Goal: Use online tool/utility: Use online tool/utility

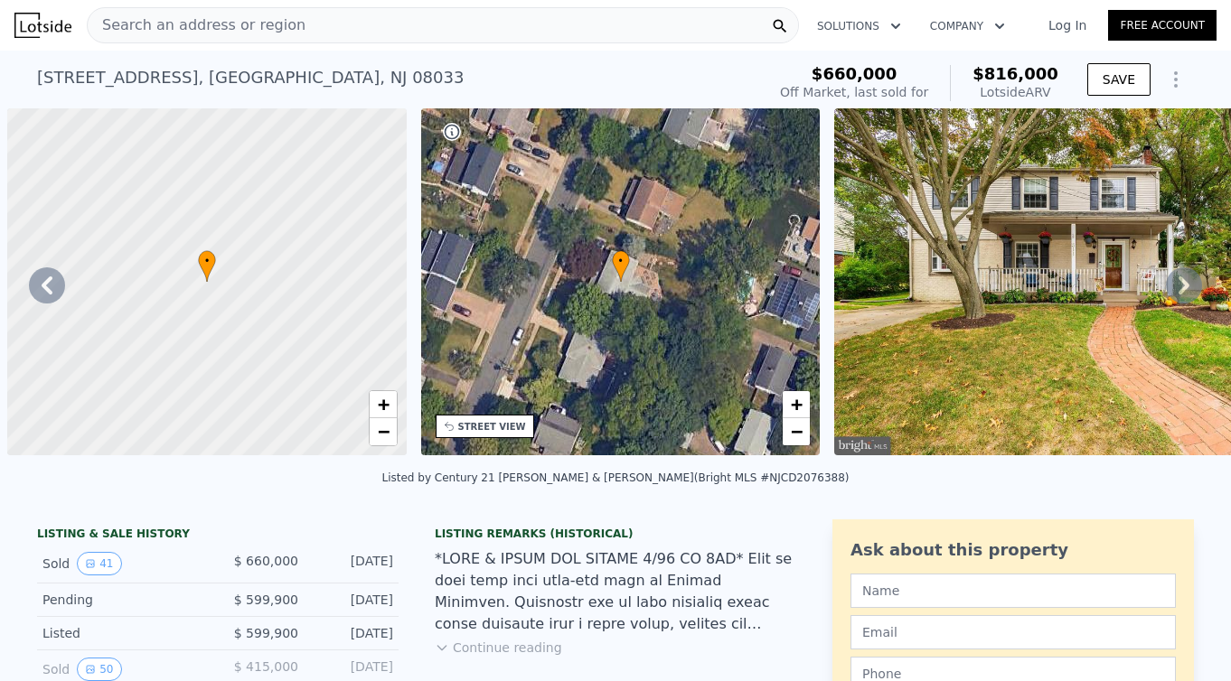
scroll to position [0, 1361]
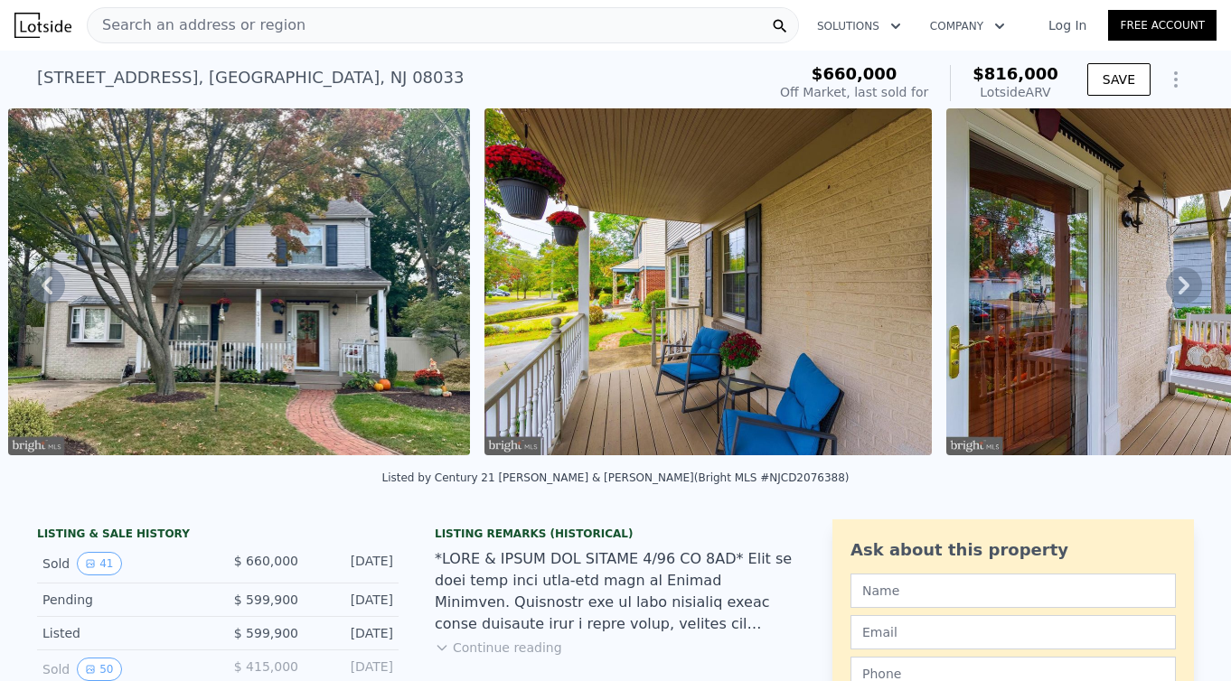
click at [511, 20] on div "Search an address or region" at bounding box center [443, 25] width 712 height 36
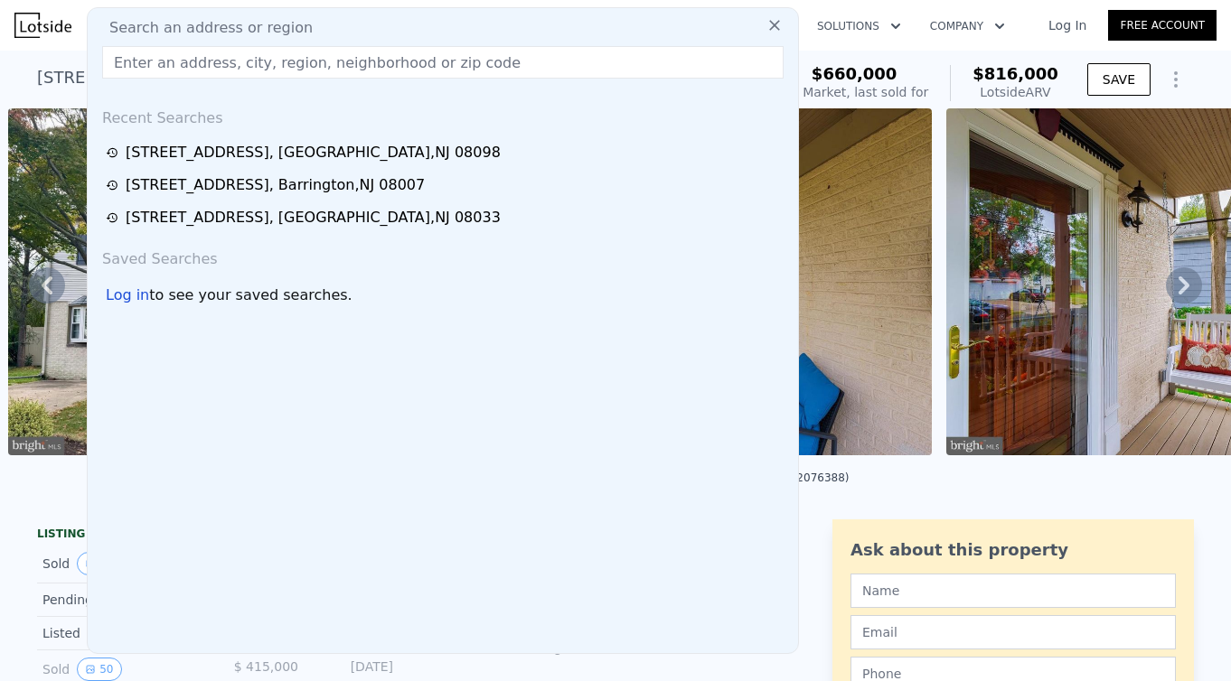
type input "[STREET_ADDRESS]"
type input "5"
type input "2.5"
type input "2403"
type input "11325"
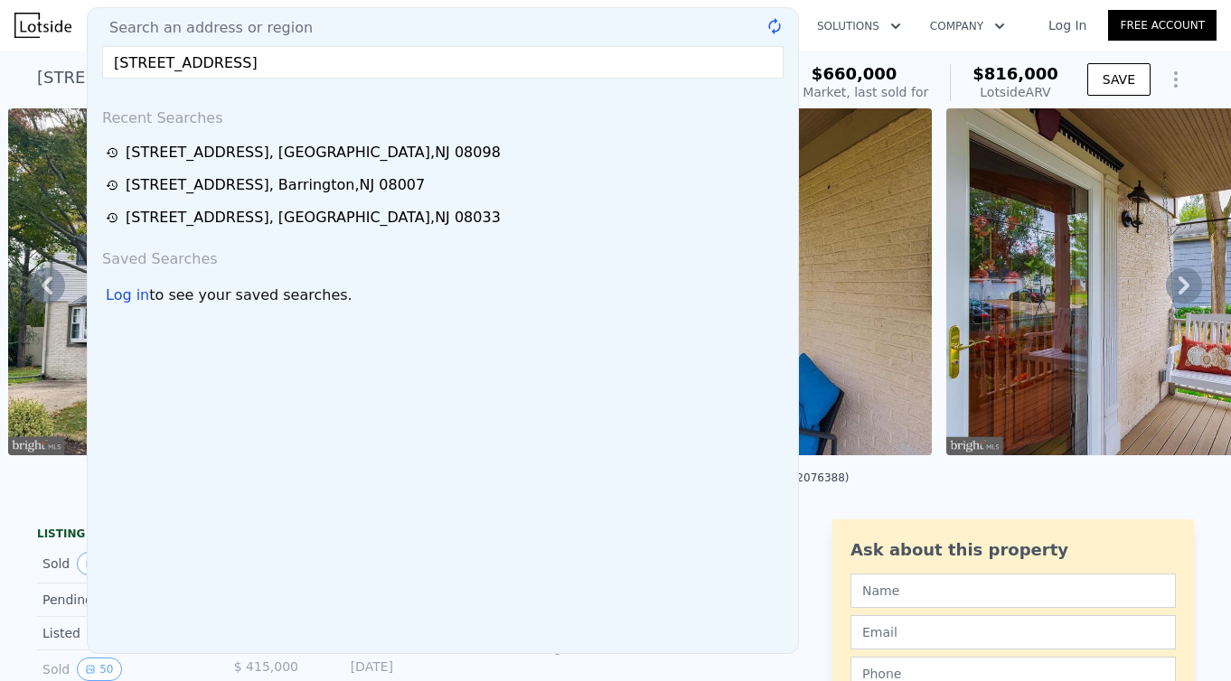
checkbox input "false"
checkbox input "true"
type input "$ 778,000"
type input "$ 21,794"
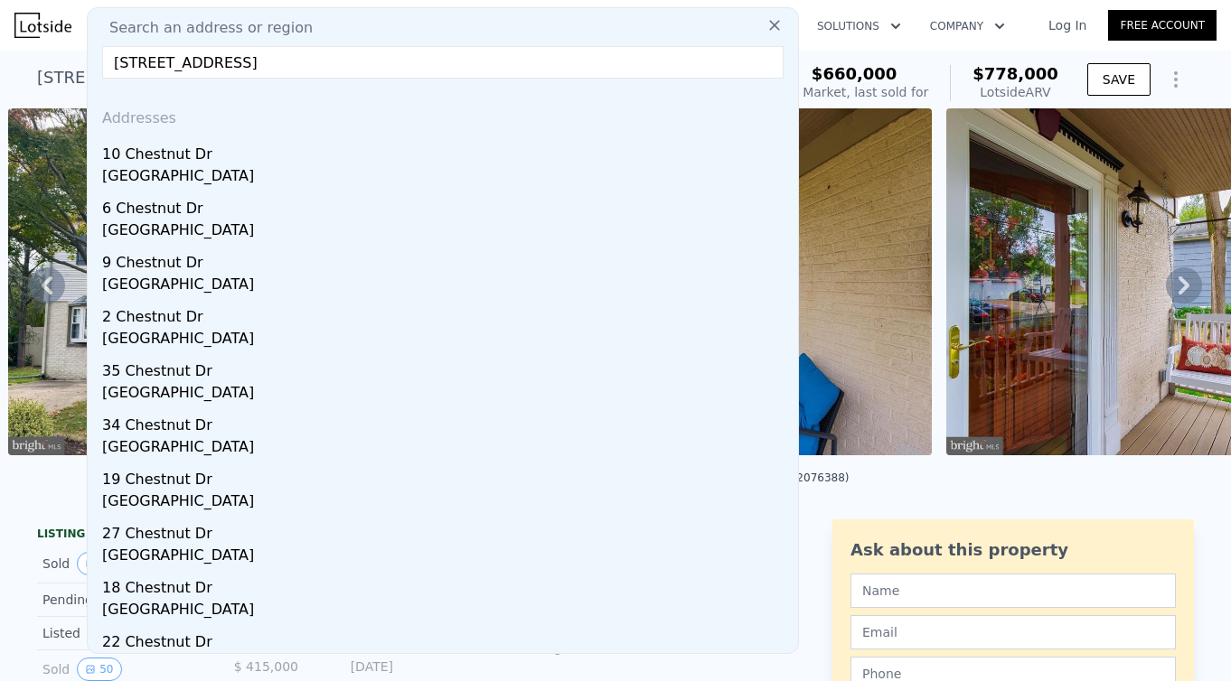
drag, startPoint x: 213, startPoint y: 63, endPoint x: -14, endPoint y: 58, distance: 227.8
click at [0, 58] on html "Search an address or region Search an address or region [STREET_ADDRESS] Addres…" at bounding box center [615, 340] width 1231 height 681
click at [439, 66] on input "[STREET_ADDRESS]" at bounding box center [442, 62] width 681 height 33
drag, startPoint x: 497, startPoint y: 66, endPoint x: 354, endPoint y: 59, distance: 142.9
click at [354, 59] on input "[STREET_ADDRESS]" at bounding box center [442, 62] width 681 height 33
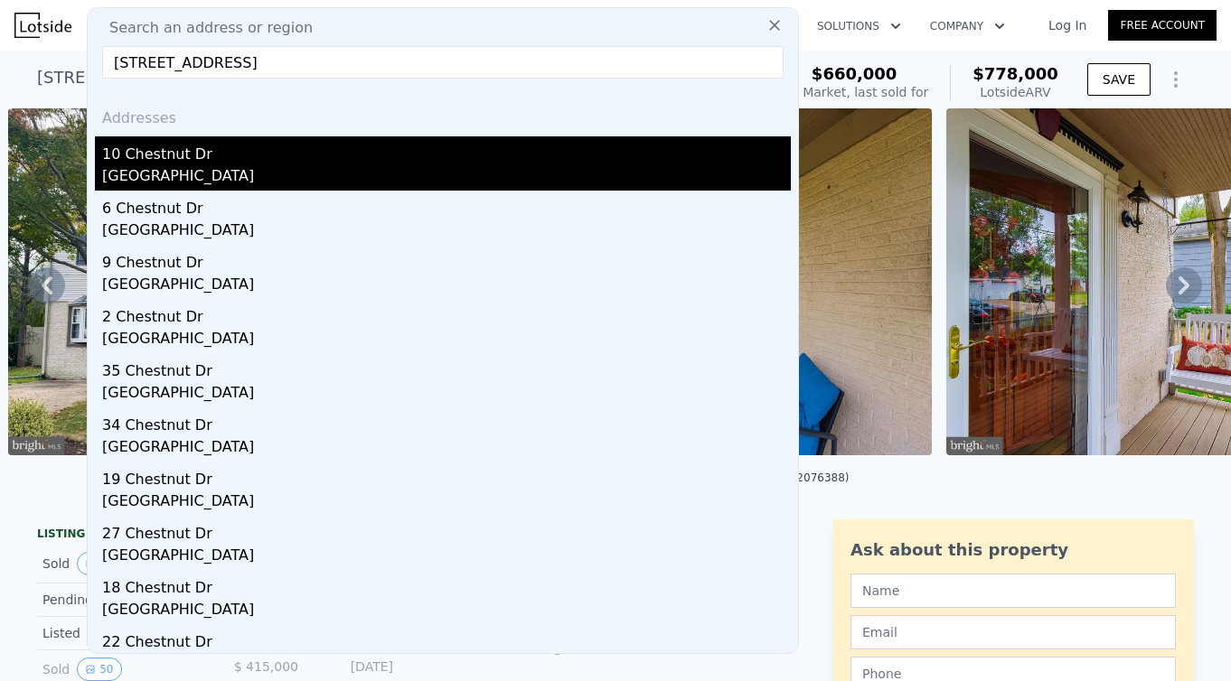
type input "[STREET_ADDRESS]"
click at [276, 155] on div "10 Chestnut Dr" at bounding box center [446, 150] width 688 height 29
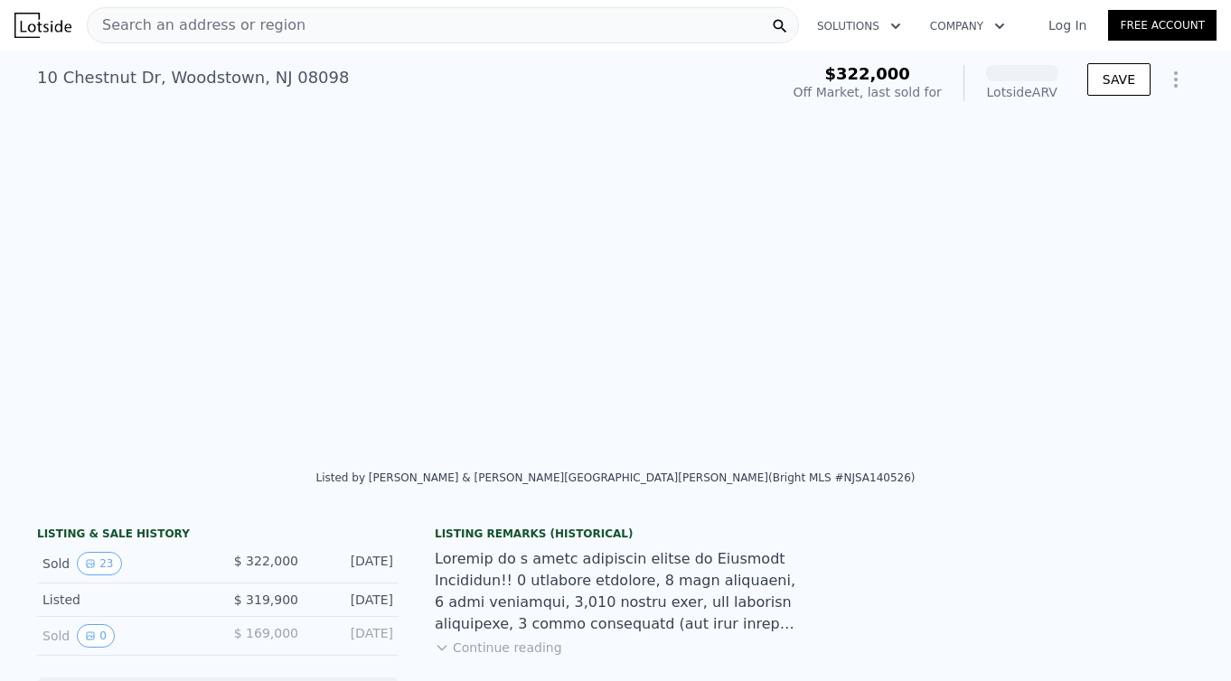
scroll to position [0, 1240]
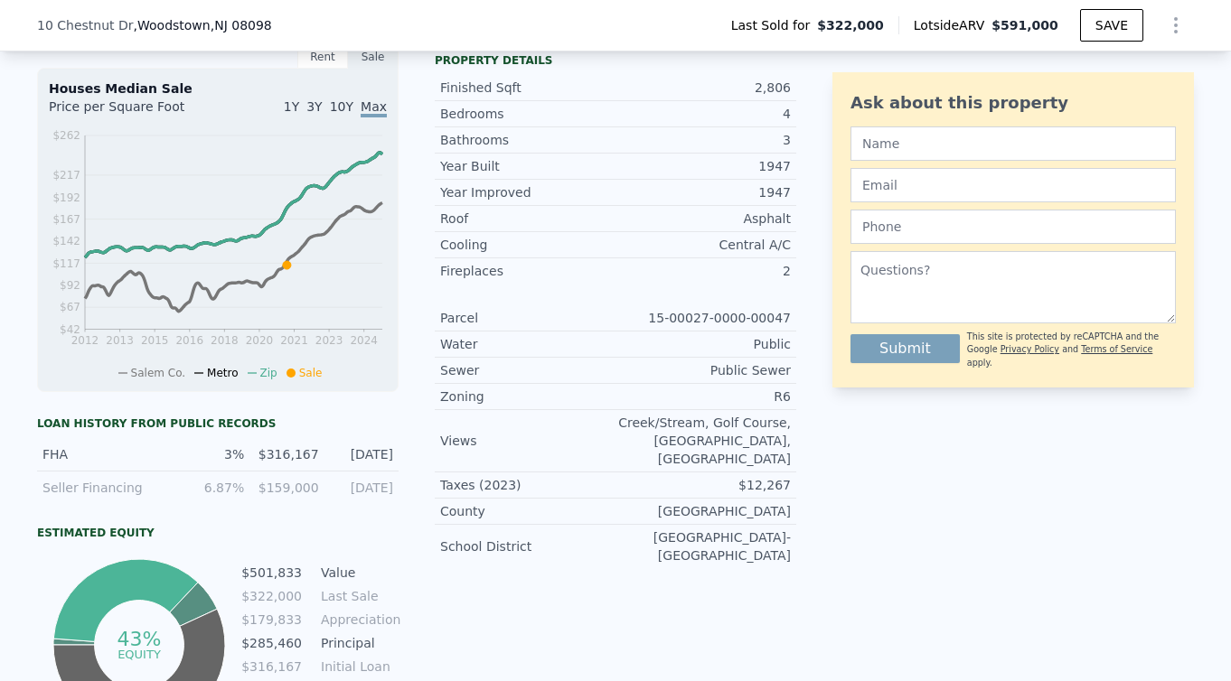
scroll to position [829, 0]
